Goal: Information Seeking & Learning: Compare options

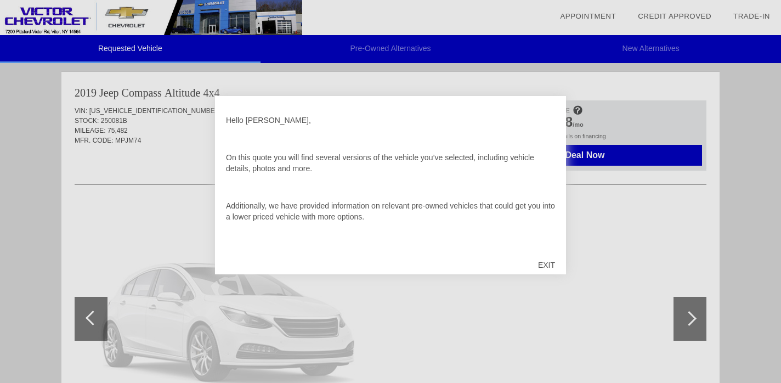
click at [544, 263] on div "EXIT" at bounding box center [546, 264] width 39 height 33
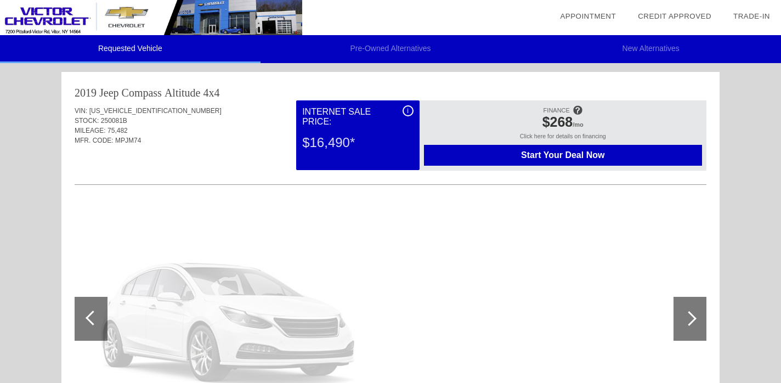
click at [381, 45] on li "Pre-Owned Alternatives" at bounding box center [391, 49] width 261 height 28
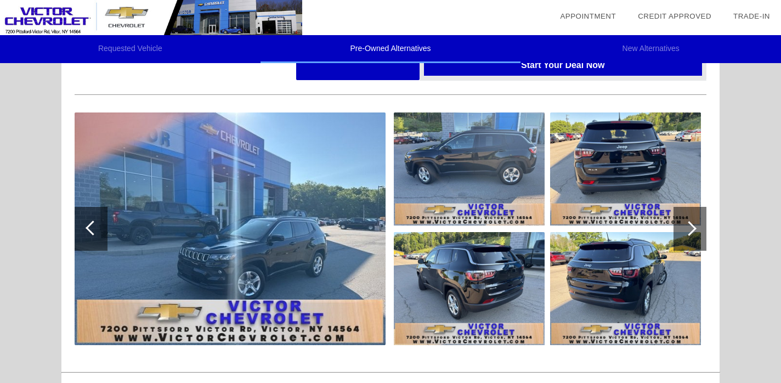
scroll to position [93, 0]
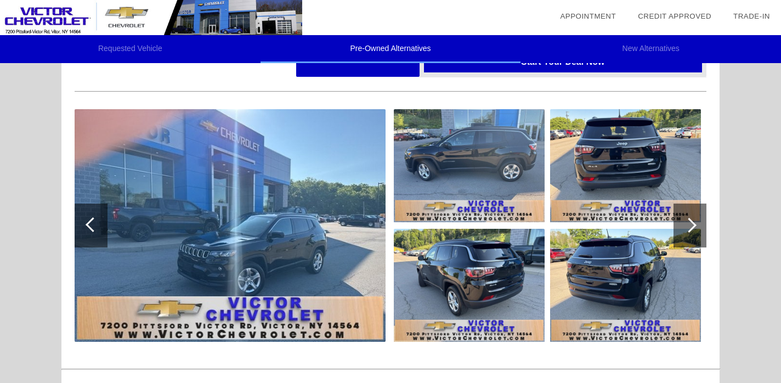
click at [688, 220] on div at bounding box center [689, 225] width 15 height 15
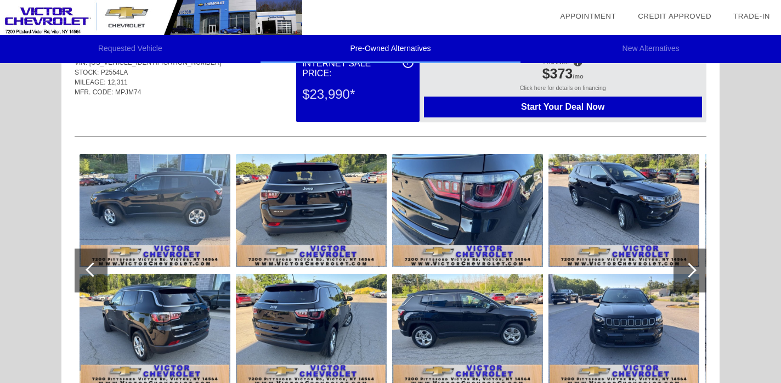
scroll to position [0, 0]
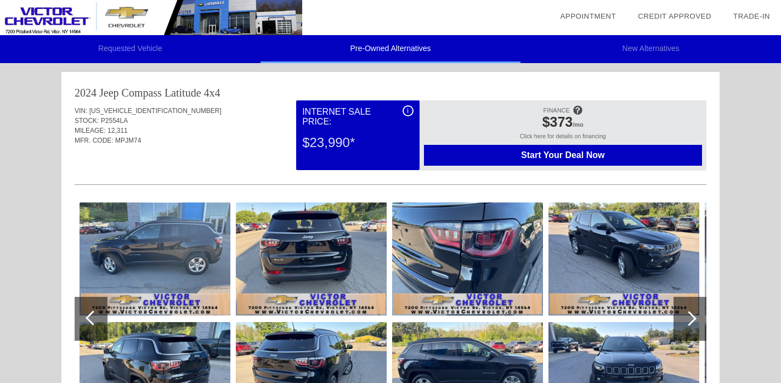
click at [642, 49] on li "New Alternatives" at bounding box center [651, 49] width 261 height 28
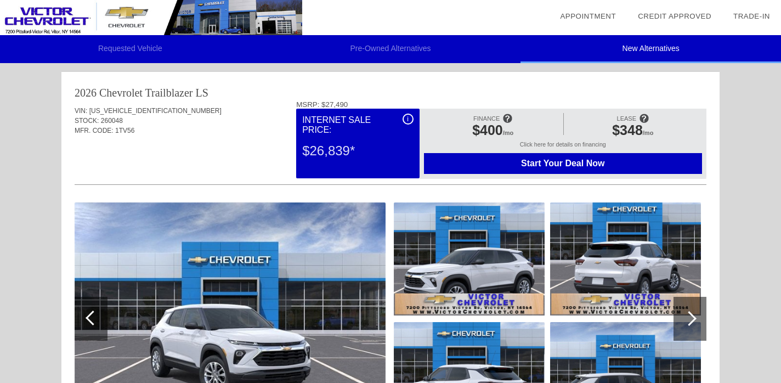
click at [397, 48] on li "Pre-Owned Alternatives" at bounding box center [391, 49] width 261 height 28
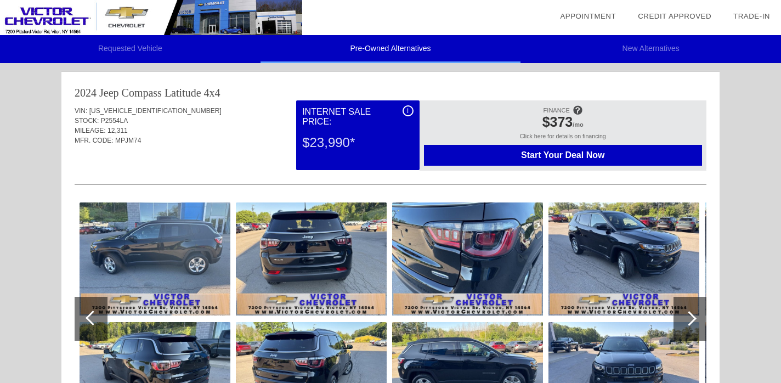
click at [637, 46] on li "New Alternatives" at bounding box center [651, 49] width 261 height 28
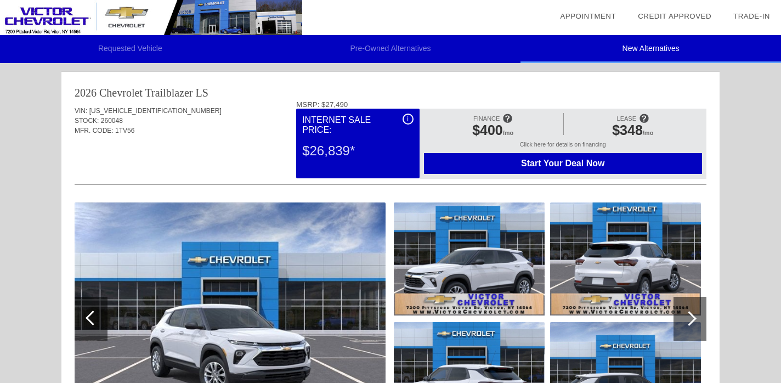
click at [369, 48] on li "Pre-Owned Alternatives" at bounding box center [391, 49] width 261 height 28
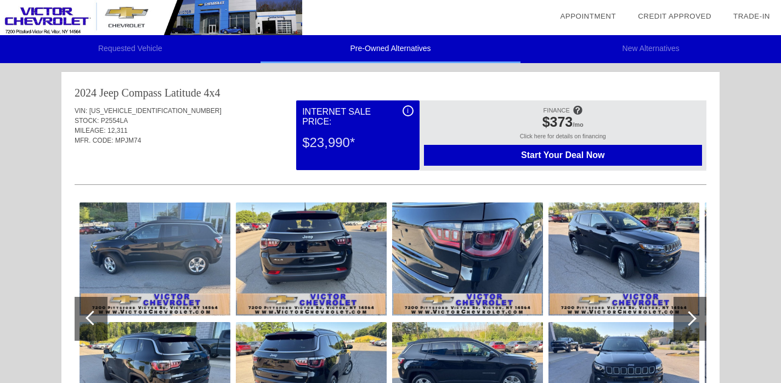
click at [122, 49] on li "Requested Vehicle" at bounding box center [130, 49] width 261 height 28
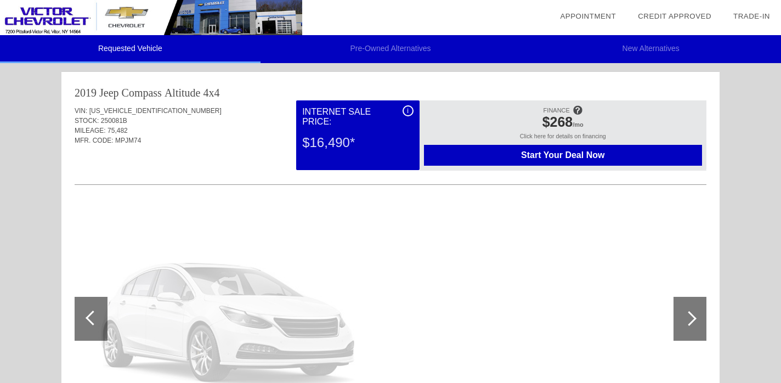
click at [493, 225] on div at bounding box center [391, 319] width 632 height 239
click at [39, 16] on img at bounding box center [151, 17] width 302 height 35
